Goal: Book appointment/travel/reservation

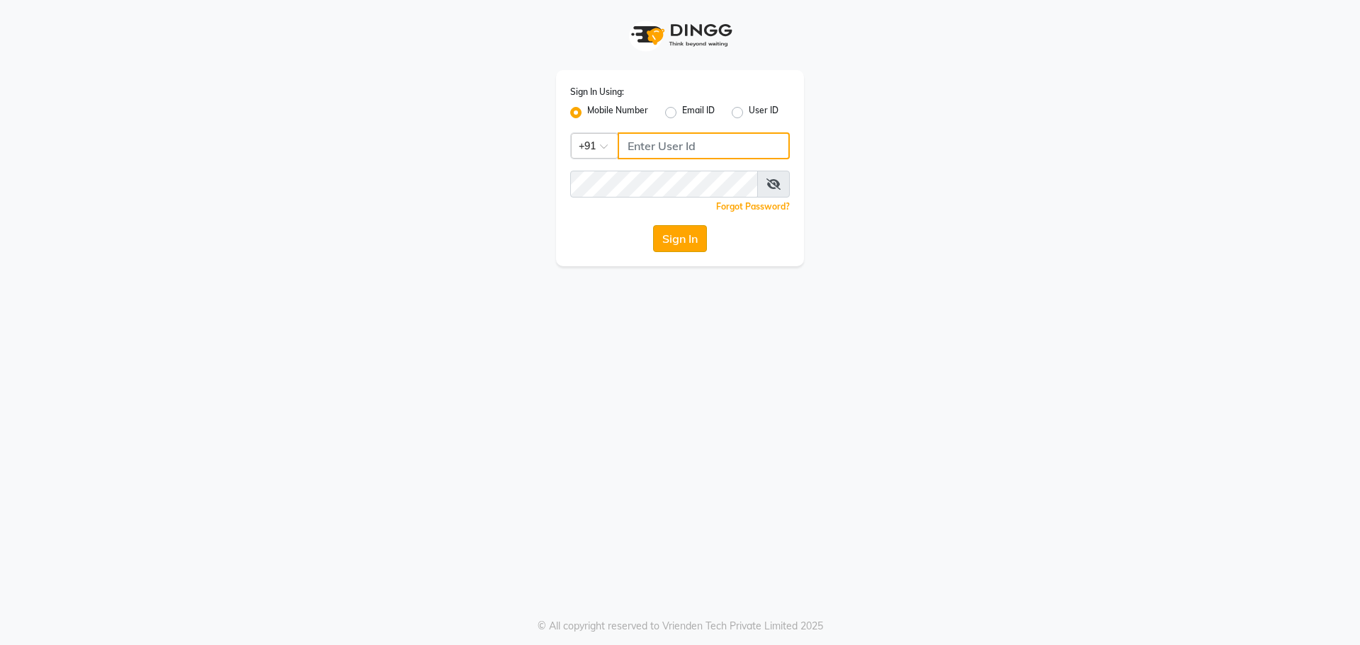
type input "8787571403"
click at [670, 232] on button "Sign In" at bounding box center [680, 238] width 54 height 27
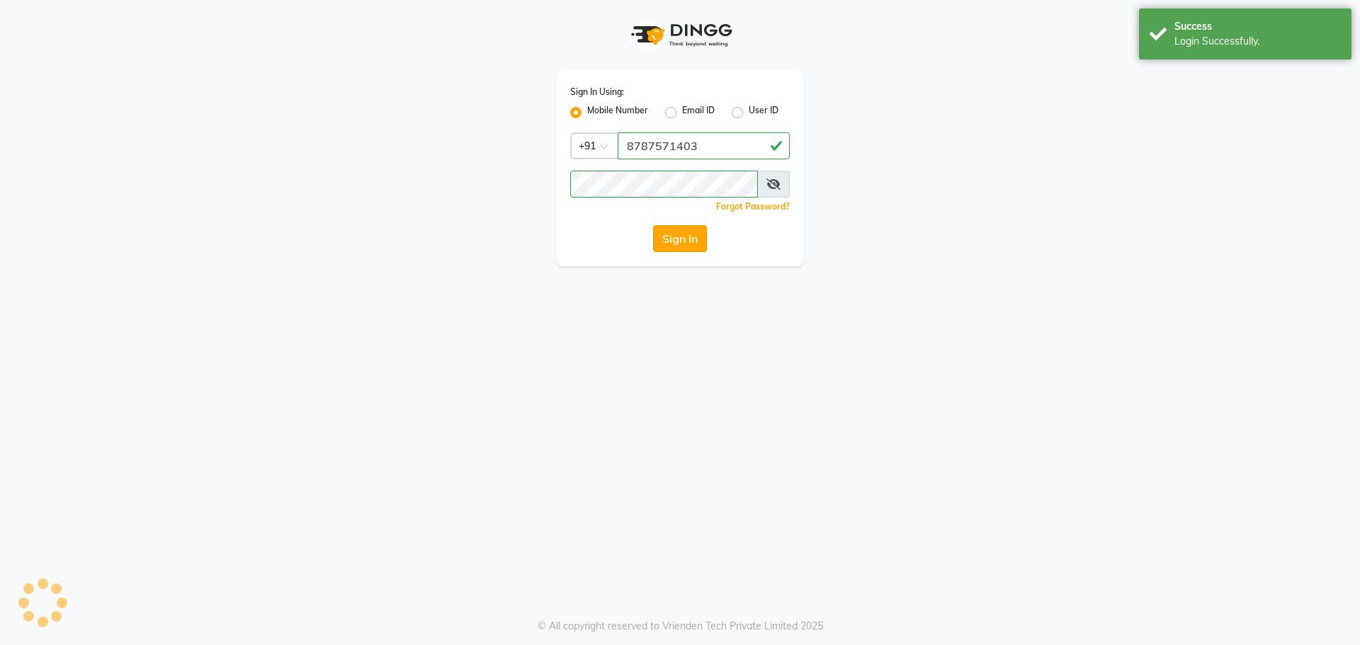
select select "92"
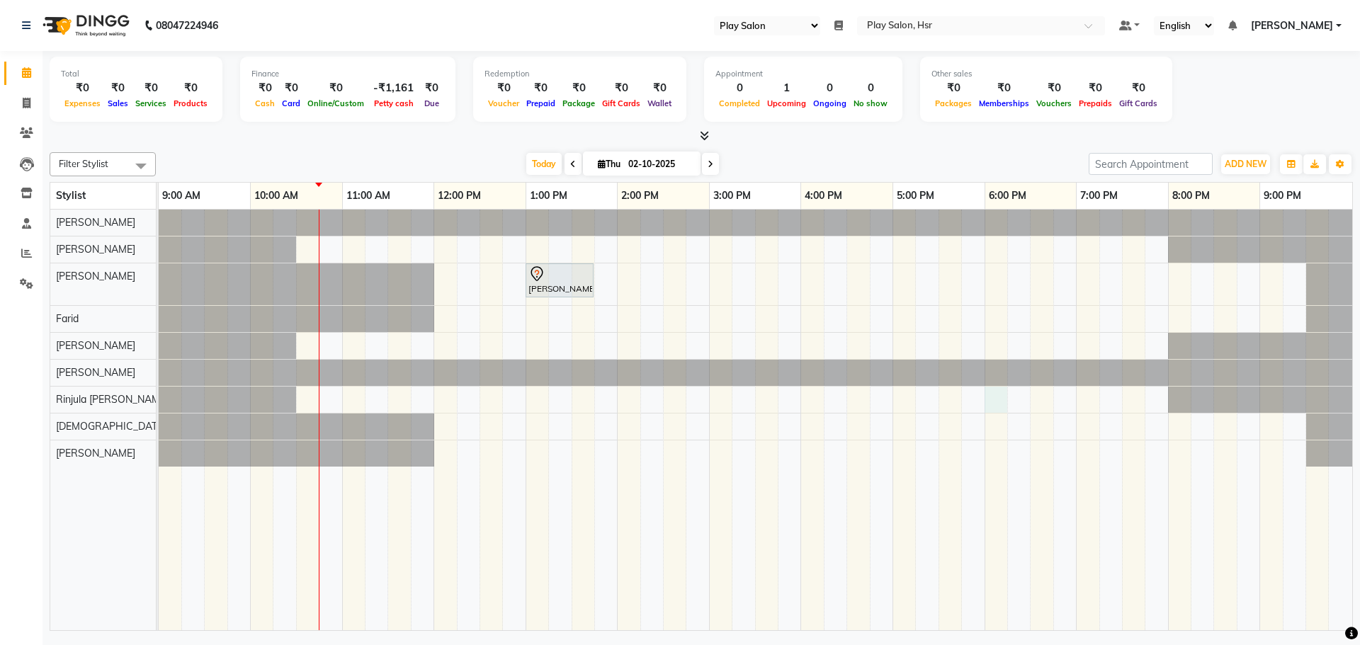
click at [989, 395] on div "[PERSON_NAME], TK01, 01:00 PM-01:45 PM, Hair Cut Men (Stylist)" at bounding box center [755, 420] width 1193 height 421
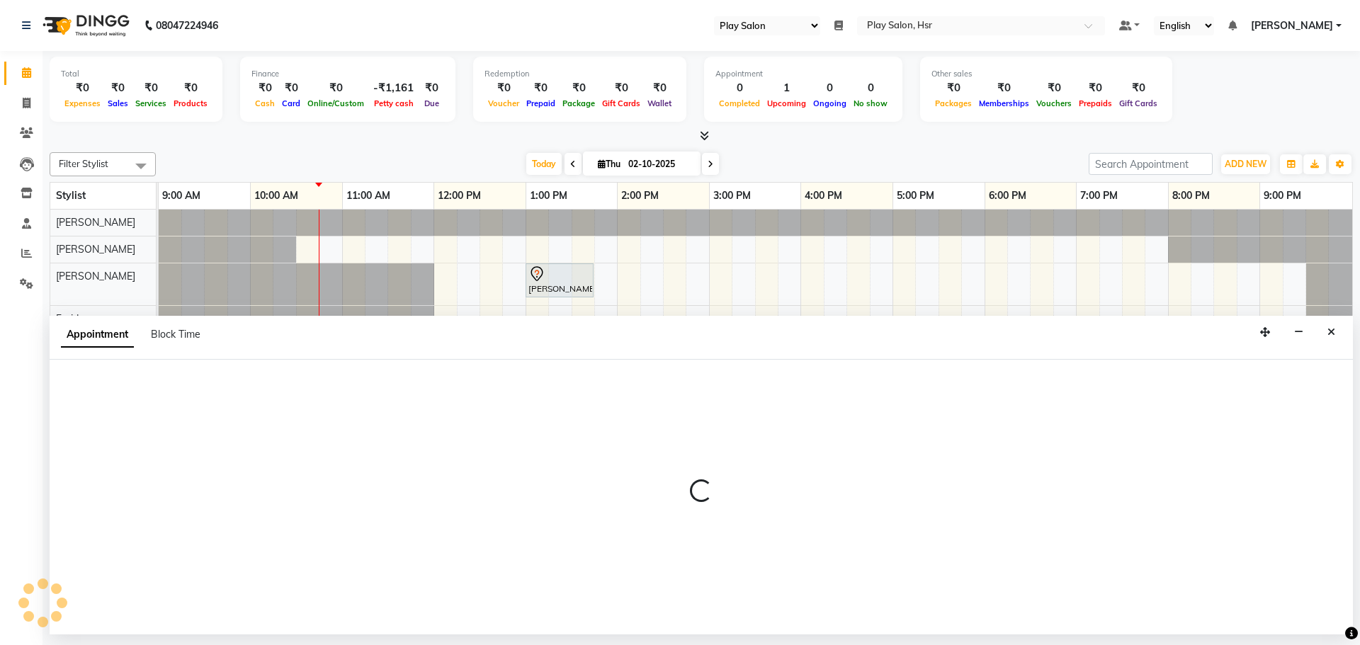
select select "81914"
select select "1080"
select select "tentative"
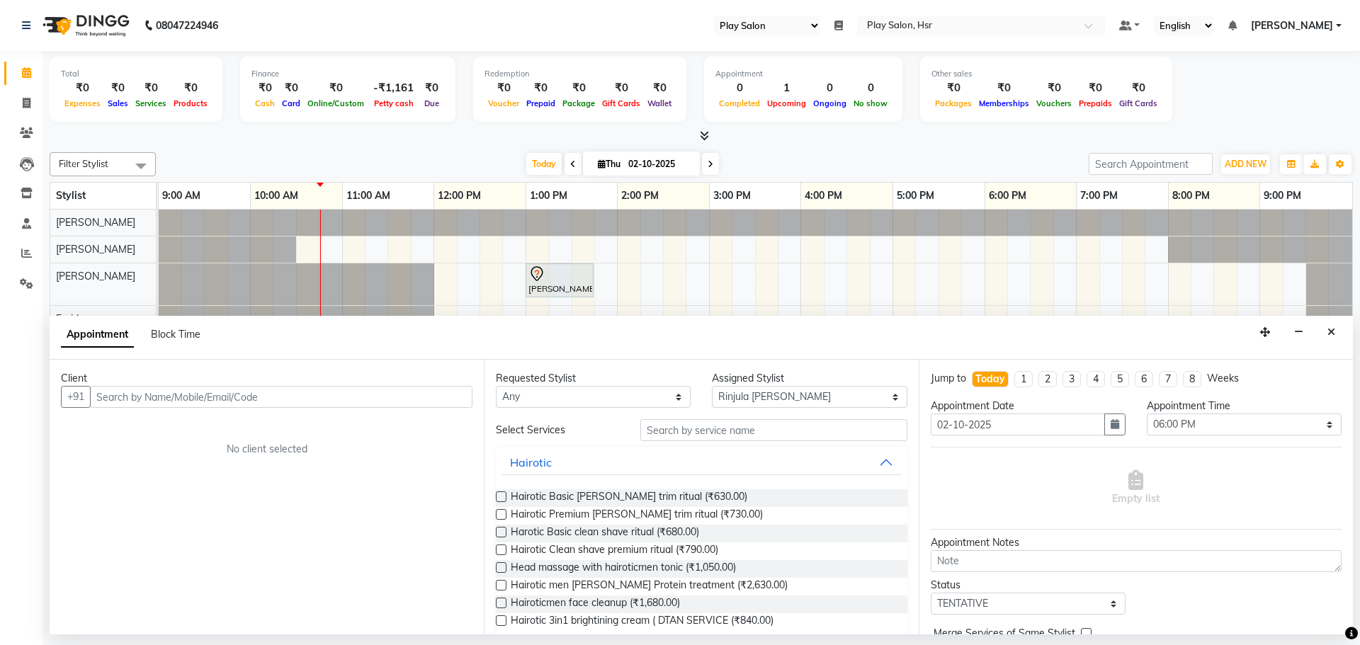
click at [144, 400] on input "text" at bounding box center [281, 397] width 382 height 22
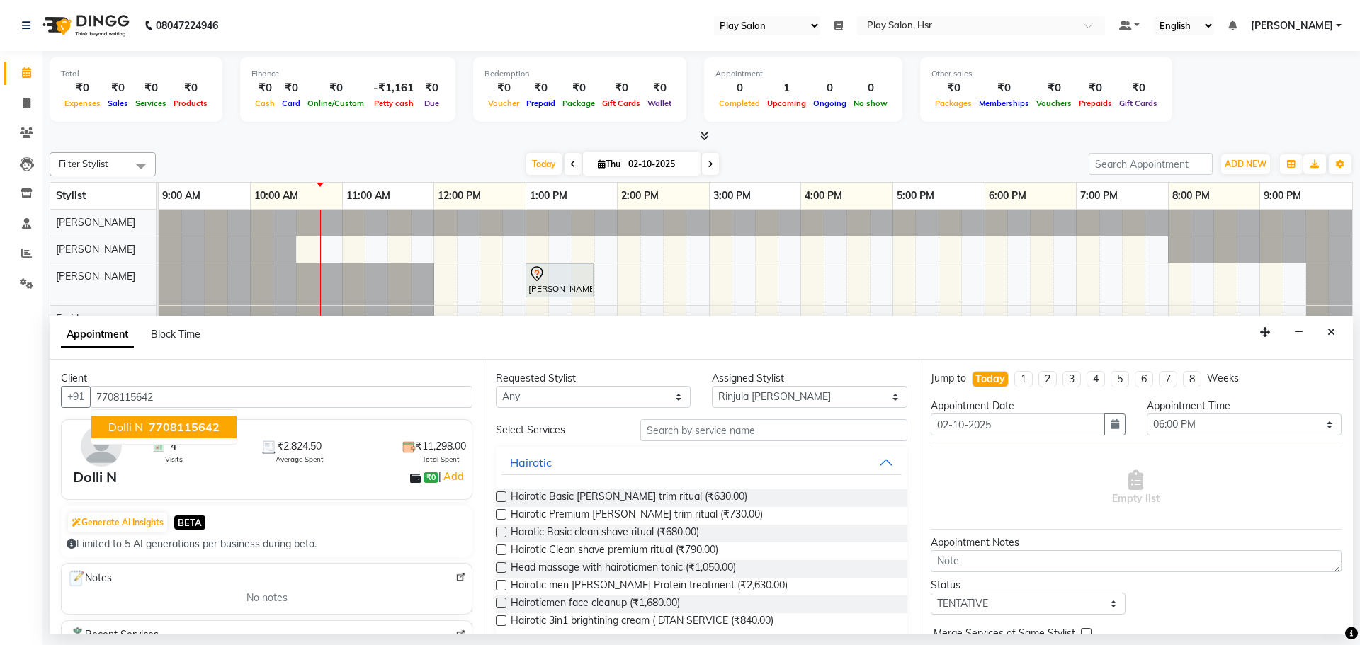
click at [173, 426] on span "7708115642" at bounding box center [184, 427] width 71 height 14
type input "7708115642"
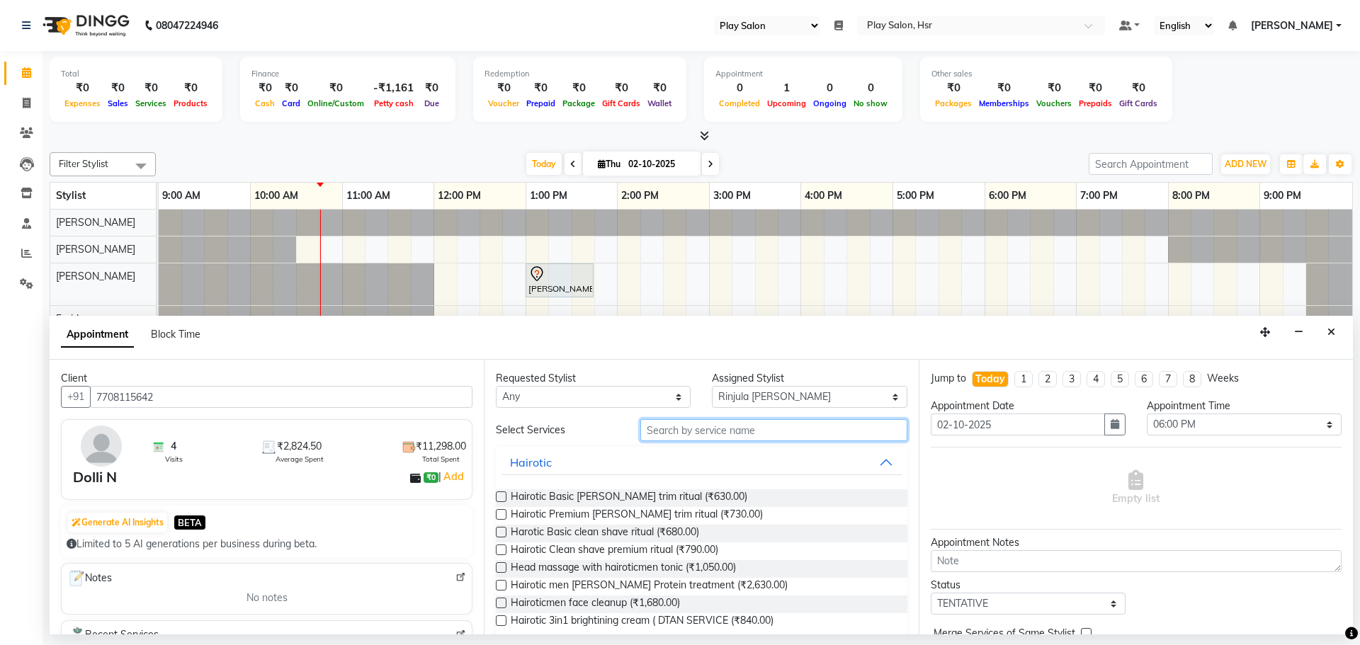
click at [706, 431] on input "text" at bounding box center [773, 430] width 267 height 22
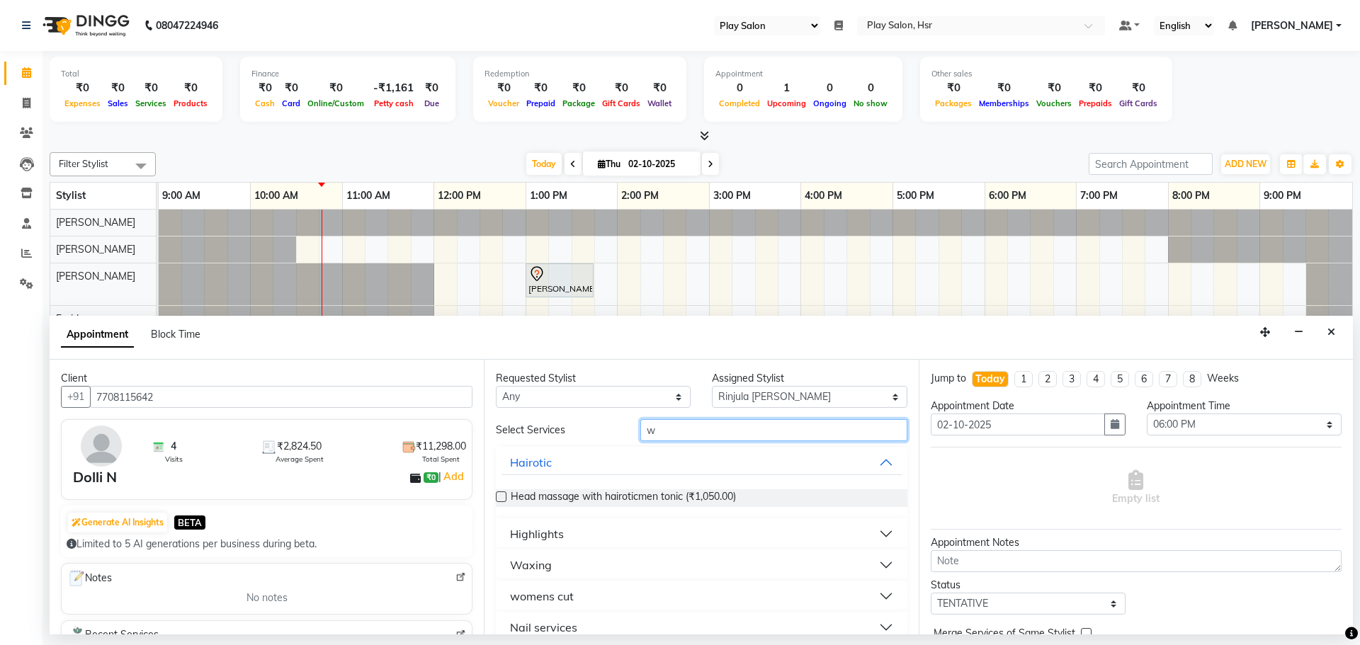
type input "w"
click at [872, 559] on button "Waxing" at bounding box center [700, 564] width 399 height 25
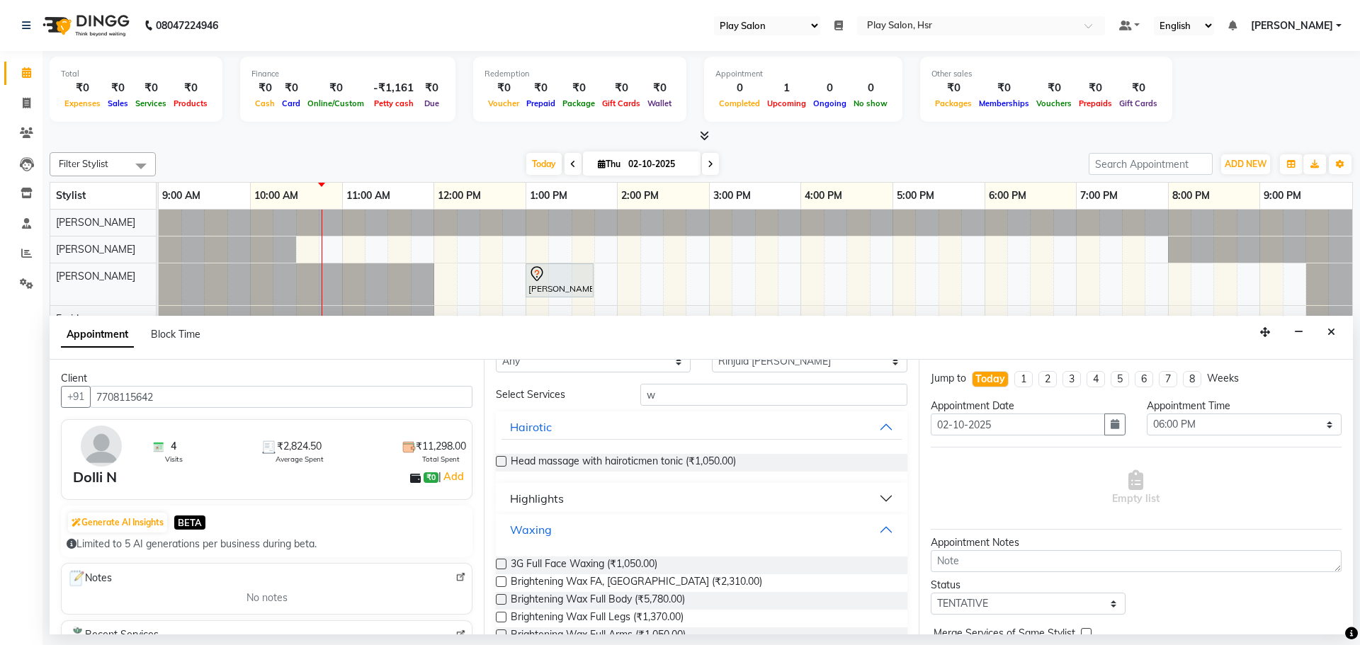
scroll to position [71, 0]
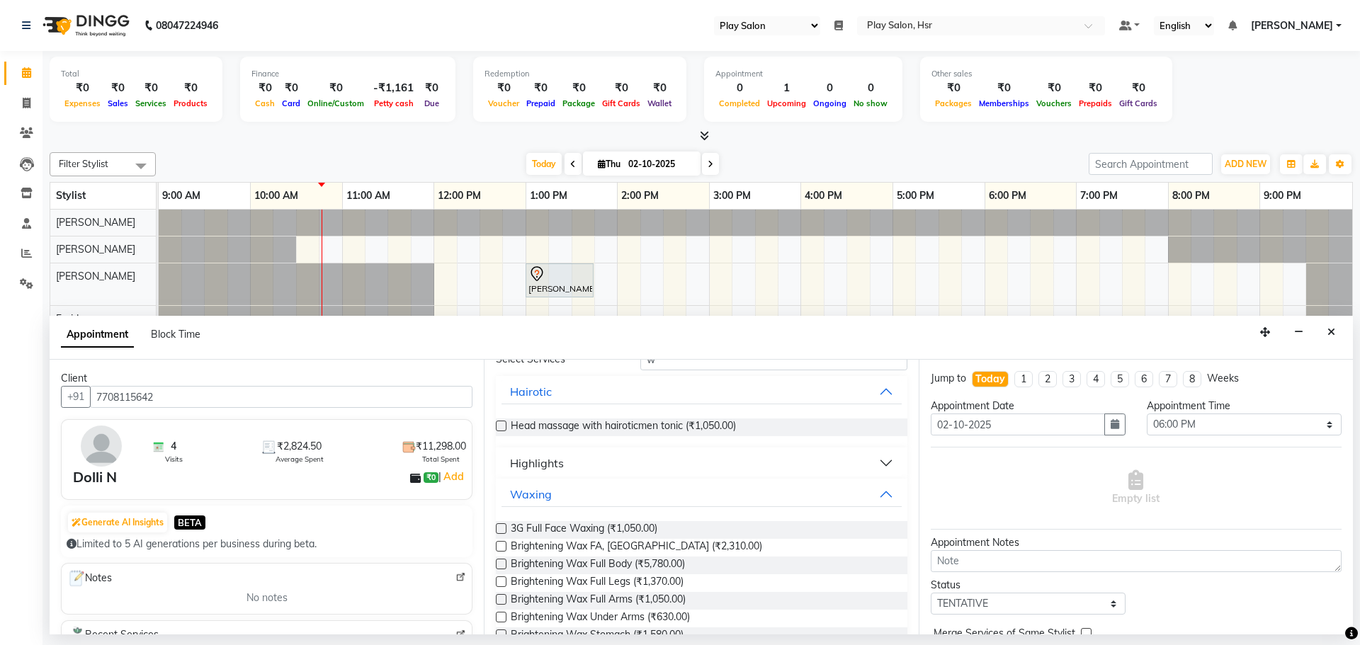
click at [497, 596] on label at bounding box center [501, 599] width 11 height 11
click at [497, 596] on input "checkbox" at bounding box center [500, 600] width 9 height 9
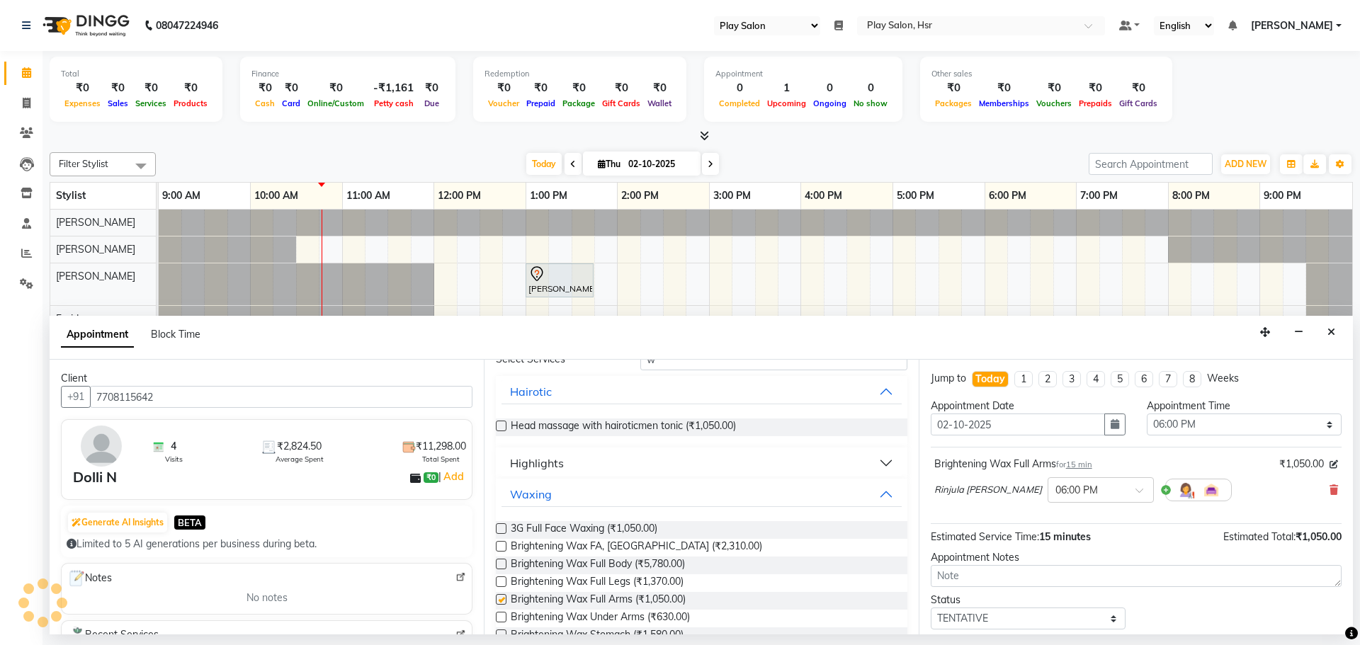
checkbox input "false"
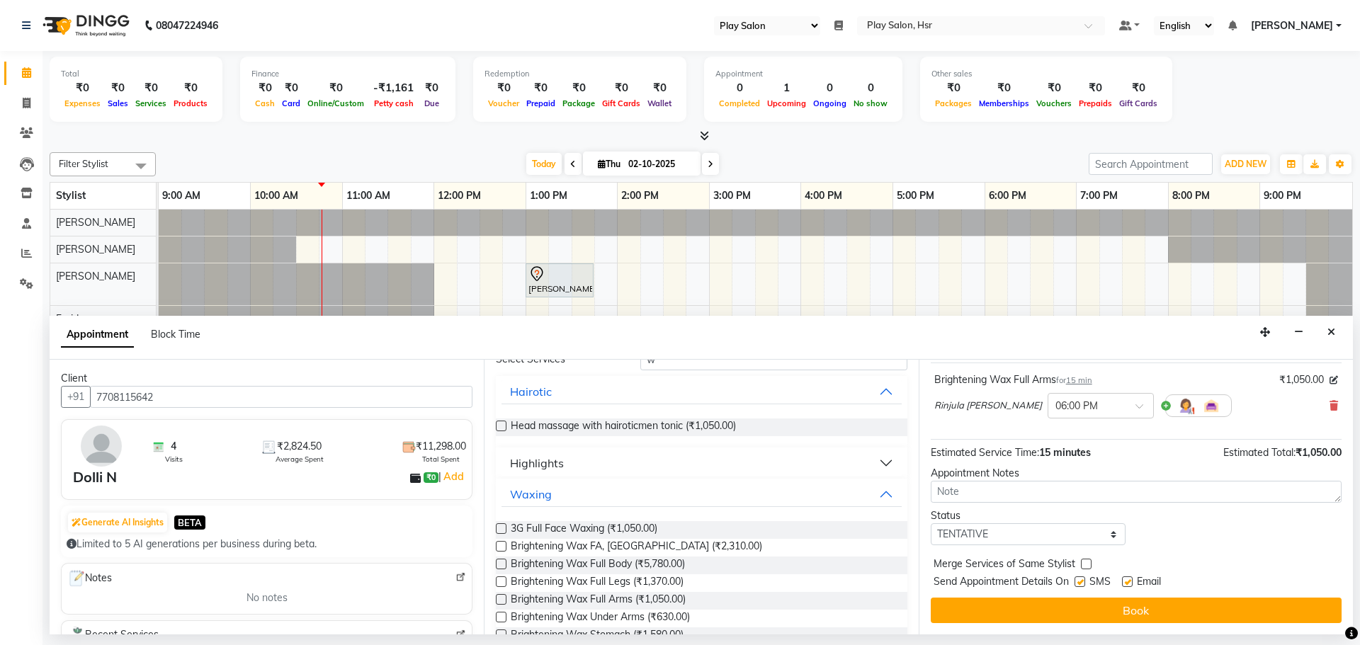
scroll to position [0, 0]
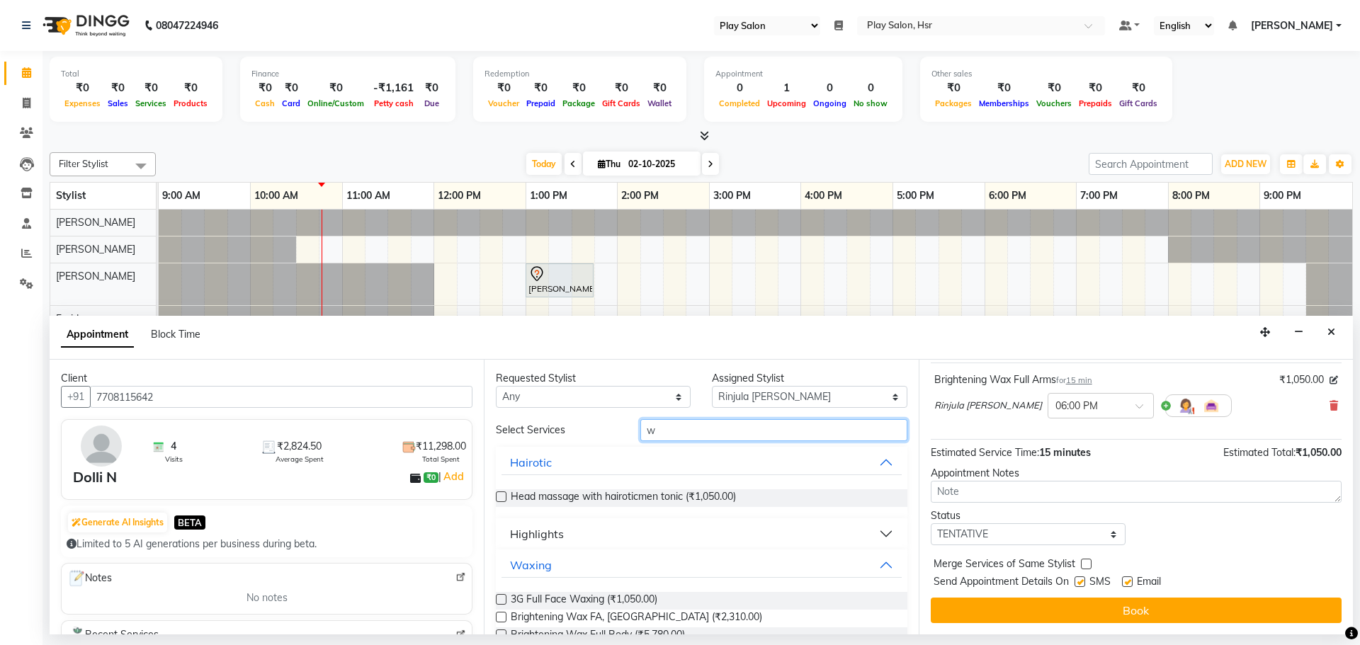
click at [654, 428] on input "w" at bounding box center [773, 430] width 267 height 22
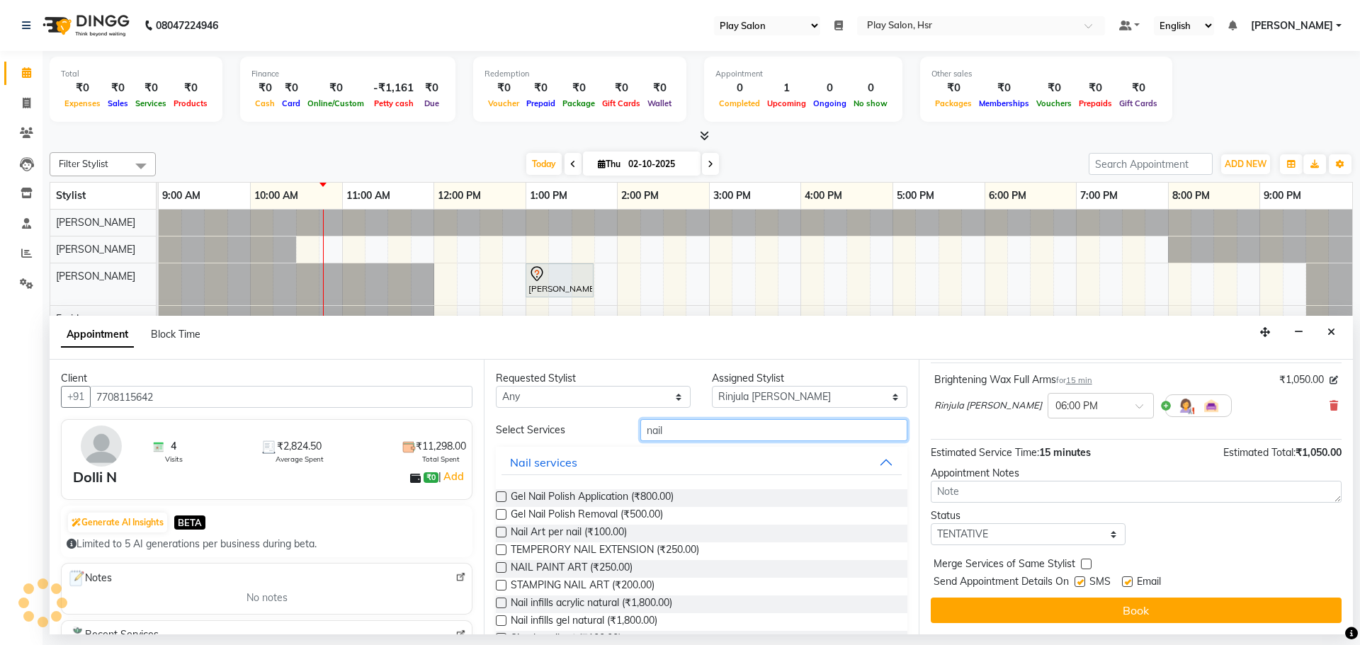
type input "nail"
click at [501, 491] on div "Gel Nail Polish Application (₹800.00)" at bounding box center [701, 498] width 411 height 18
click at [503, 490] on div "Gel Nail Polish Application (₹800.00)" at bounding box center [701, 498] width 411 height 18
click at [501, 489] on div "Gel Nail Polish Application (₹800.00)" at bounding box center [701, 498] width 411 height 18
click at [501, 492] on label at bounding box center [501, 497] width 11 height 11
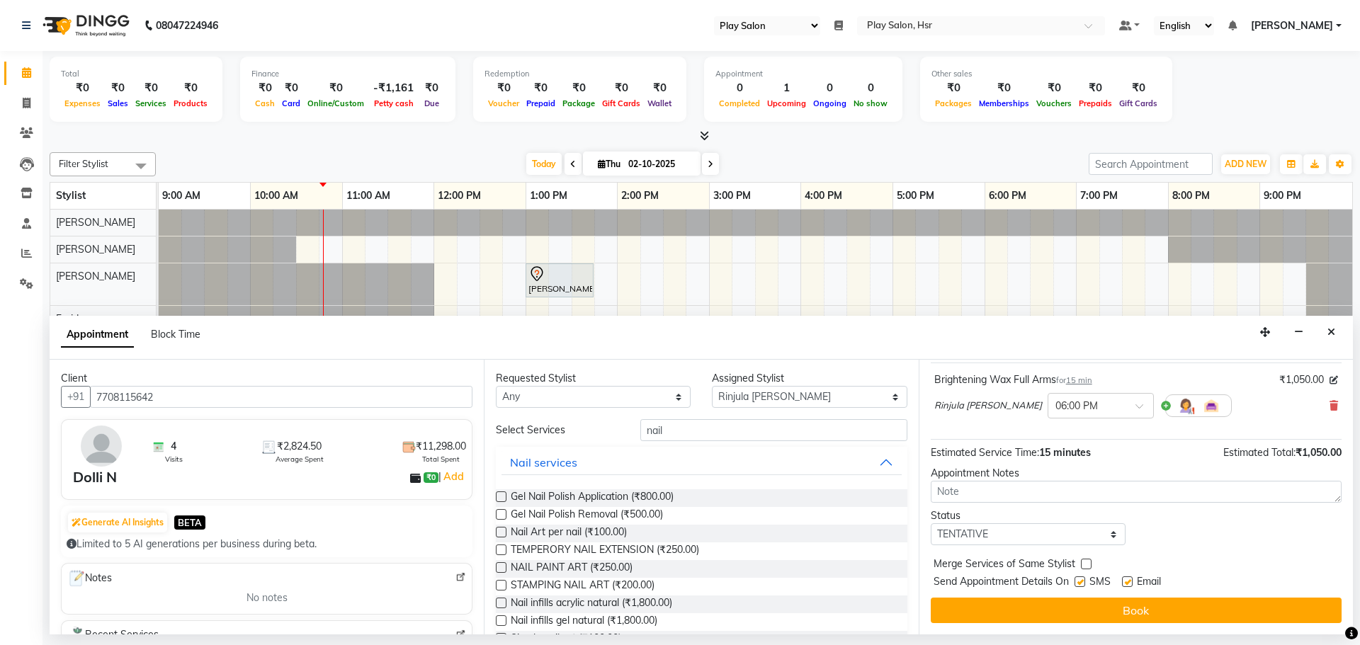
click at [501, 494] on input "checkbox" at bounding box center [500, 498] width 9 height 9
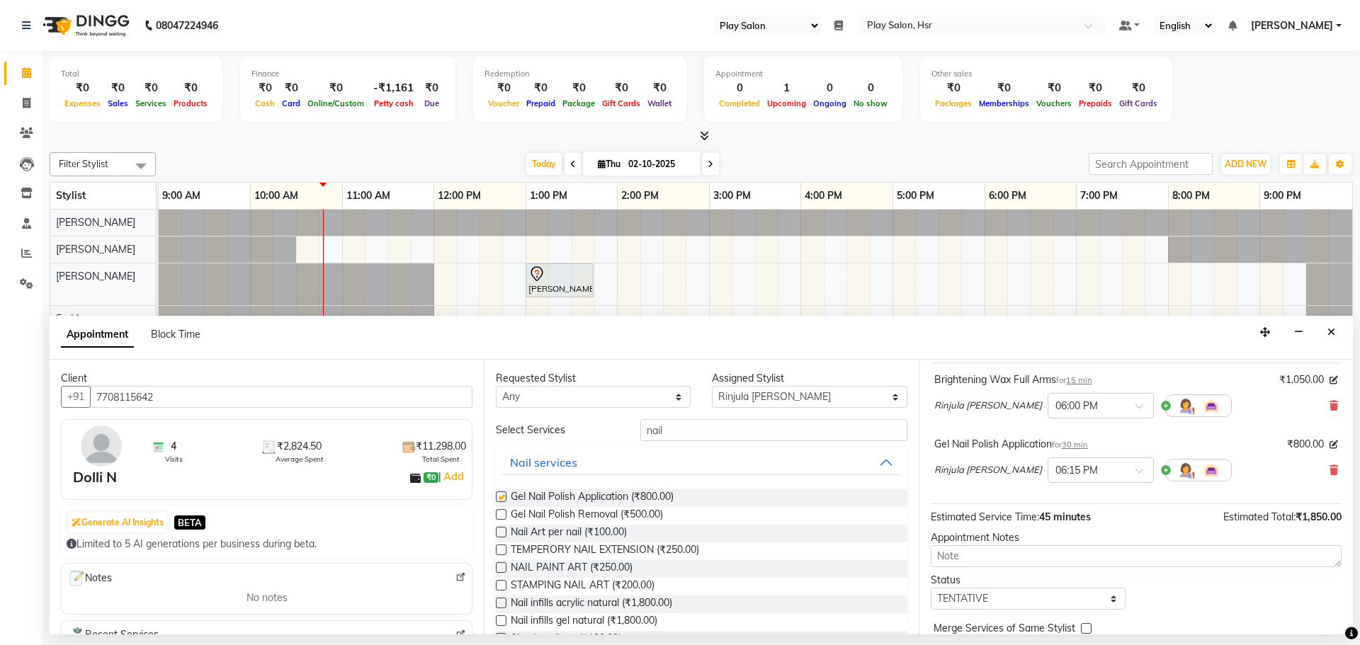
click at [501, 492] on label at bounding box center [501, 497] width 11 height 11
click at [501, 494] on input "checkbox" at bounding box center [500, 498] width 9 height 9
click at [501, 492] on label at bounding box center [501, 497] width 11 height 11
click at [501, 494] on input "checkbox" at bounding box center [500, 498] width 9 height 9
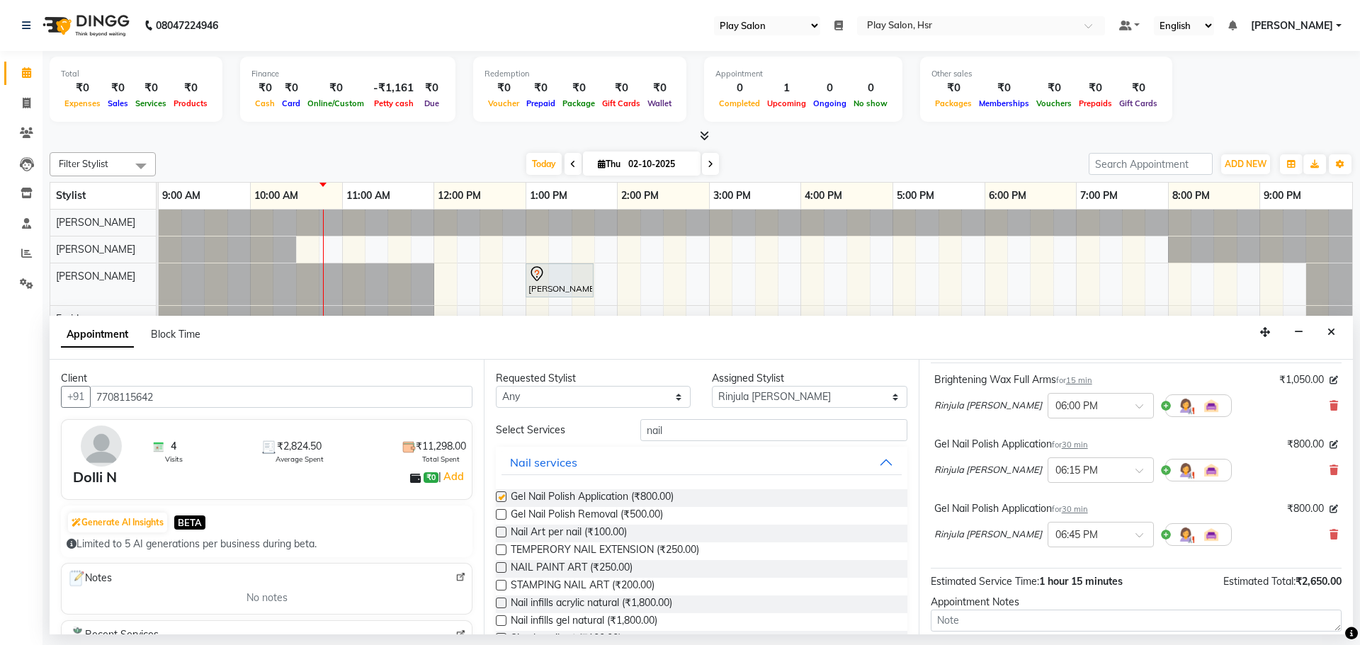
checkbox input "false"
click at [1329, 472] on icon at bounding box center [1333, 470] width 8 height 10
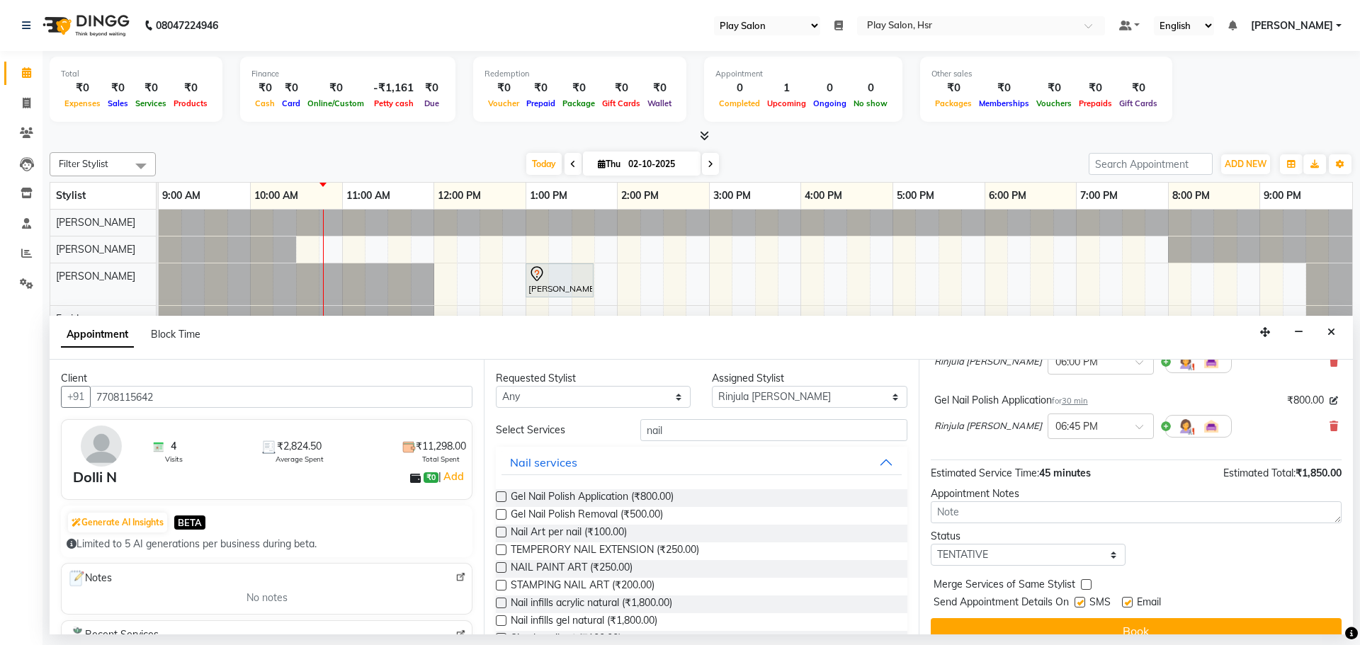
scroll to position [149, 0]
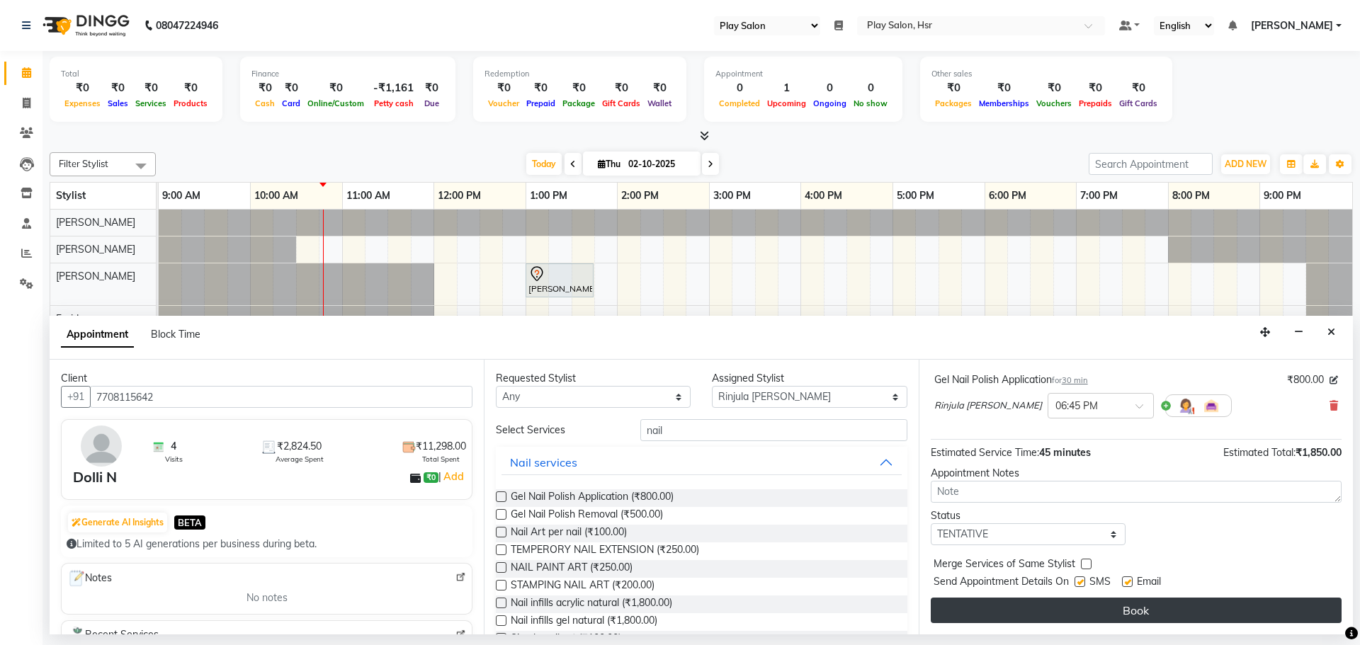
click at [1176, 615] on button "Book" at bounding box center [1136, 610] width 411 height 25
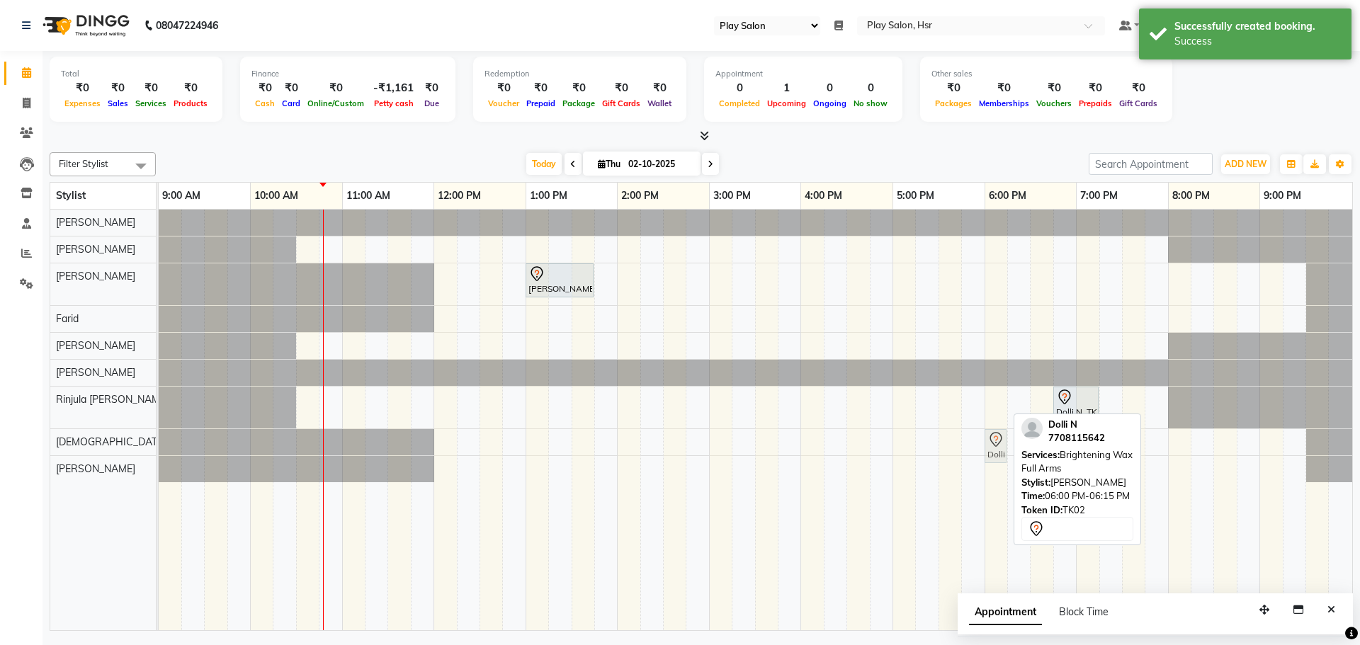
drag, startPoint x: 997, startPoint y: 406, endPoint x: 990, endPoint y: 437, distance: 31.8
click at [990, 437] on tbody "[PERSON_NAME], TK01, 01:00 PM-01:45 PM, Hair Cut Men (Stylist) Dolli N, TK02, 0…" at bounding box center [755, 346] width 1193 height 273
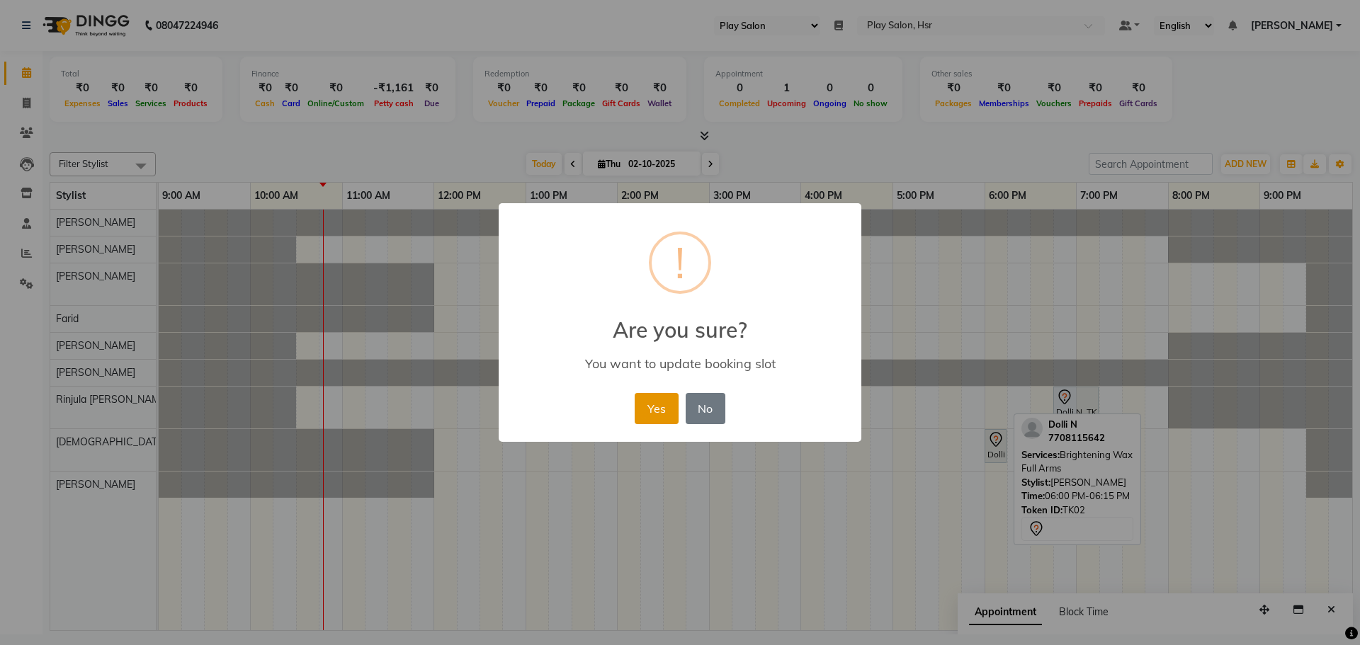
click at [666, 407] on button "Yes" at bounding box center [656, 408] width 43 height 31
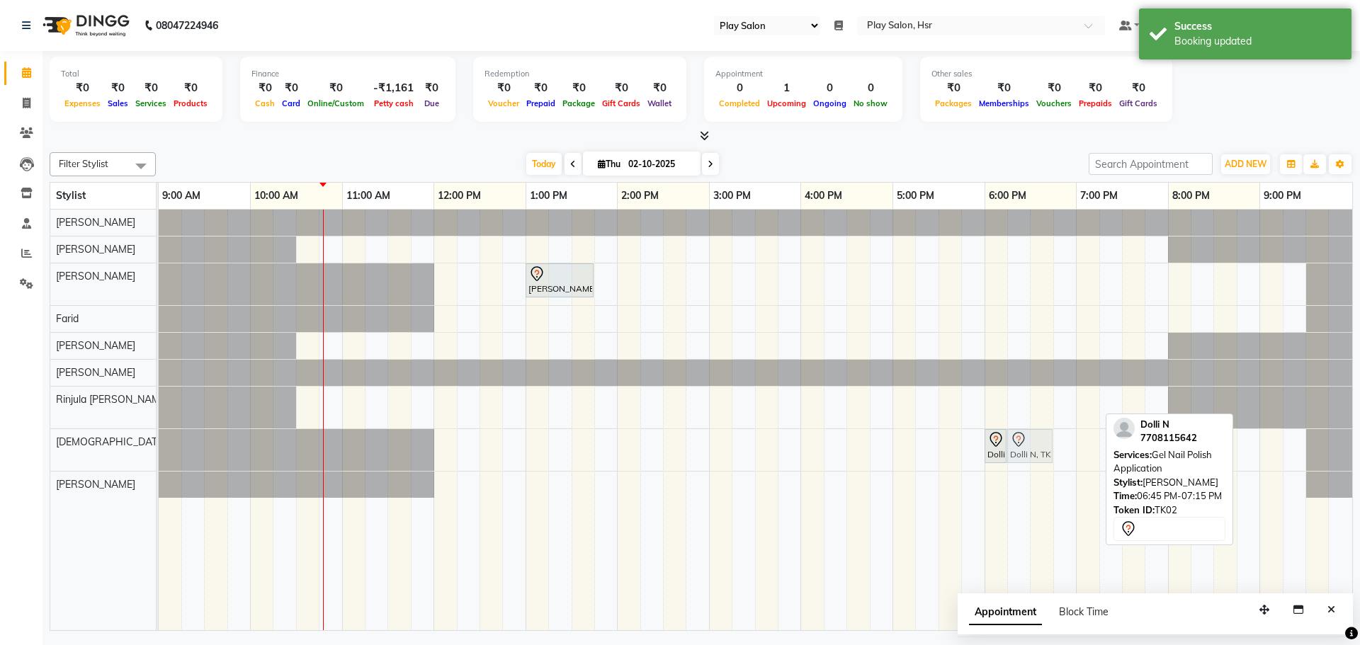
drag, startPoint x: 1073, startPoint y: 407, endPoint x: 1038, endPoint y: 453, distance: 57.1
click at [1038, 453] on tbody "[PERSON_NAME], TK01, 01:00 PM-01:45 PM, Hair Cut Men (Stylist) Dolli N, TK02, 0…" at bounding box center [755, 354] width 1193 height 288
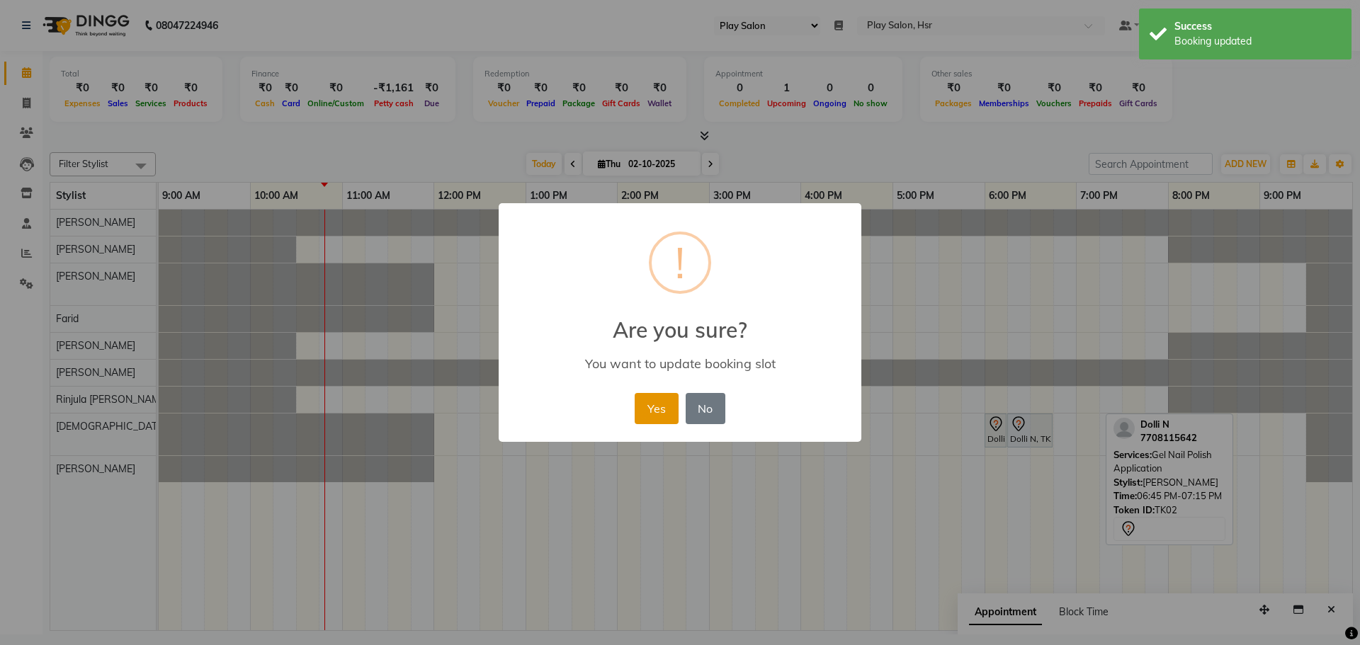
click at [642, 404] on button "Yes" at bounding box center [656, 408] width 43 height 31
